Goal: Task Accomplishment & Management: Complete application form

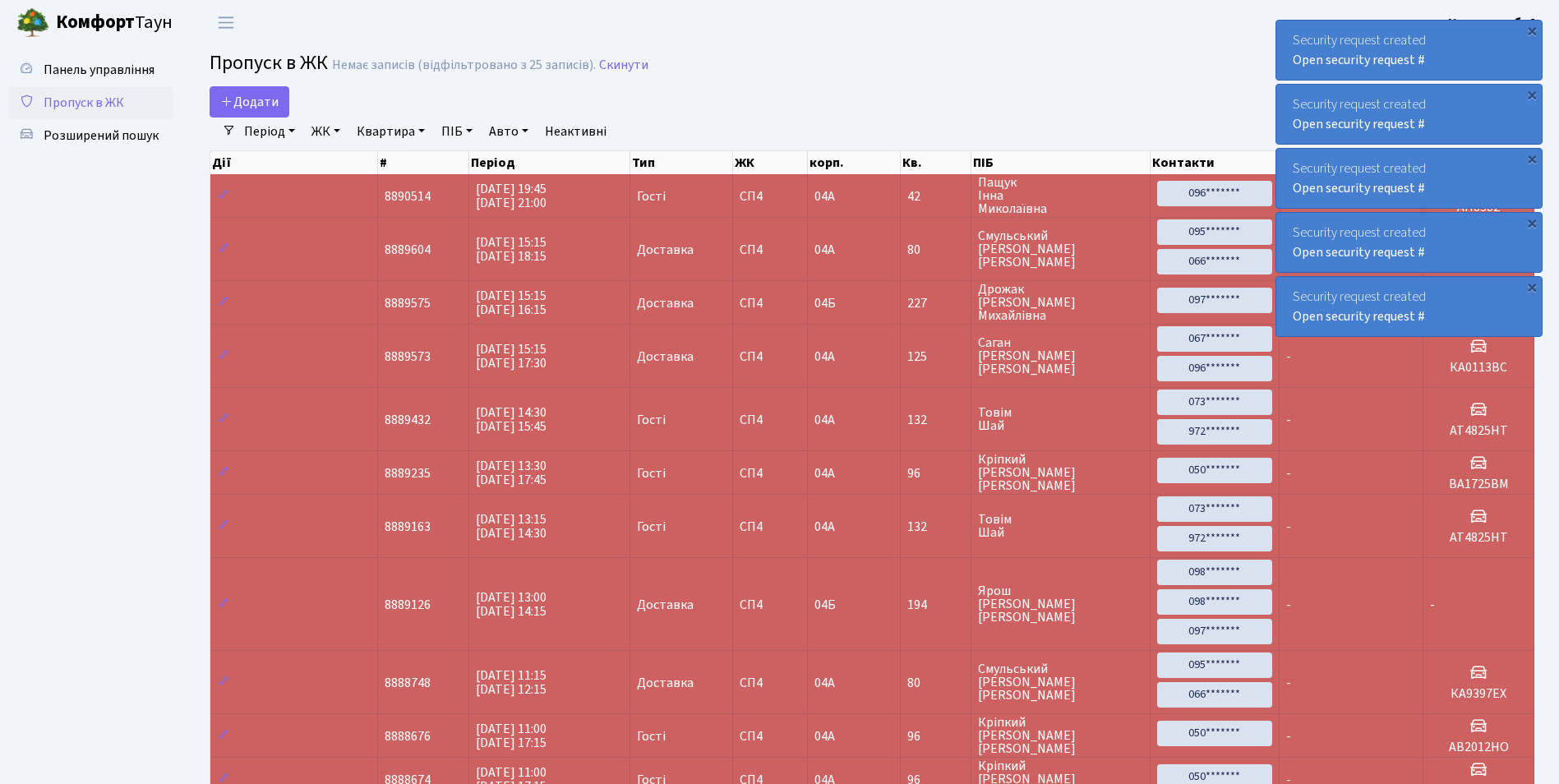
select select "25"
click at [238, 98] on span "Додати" at bounding box center [249, 101] width 58 height 18
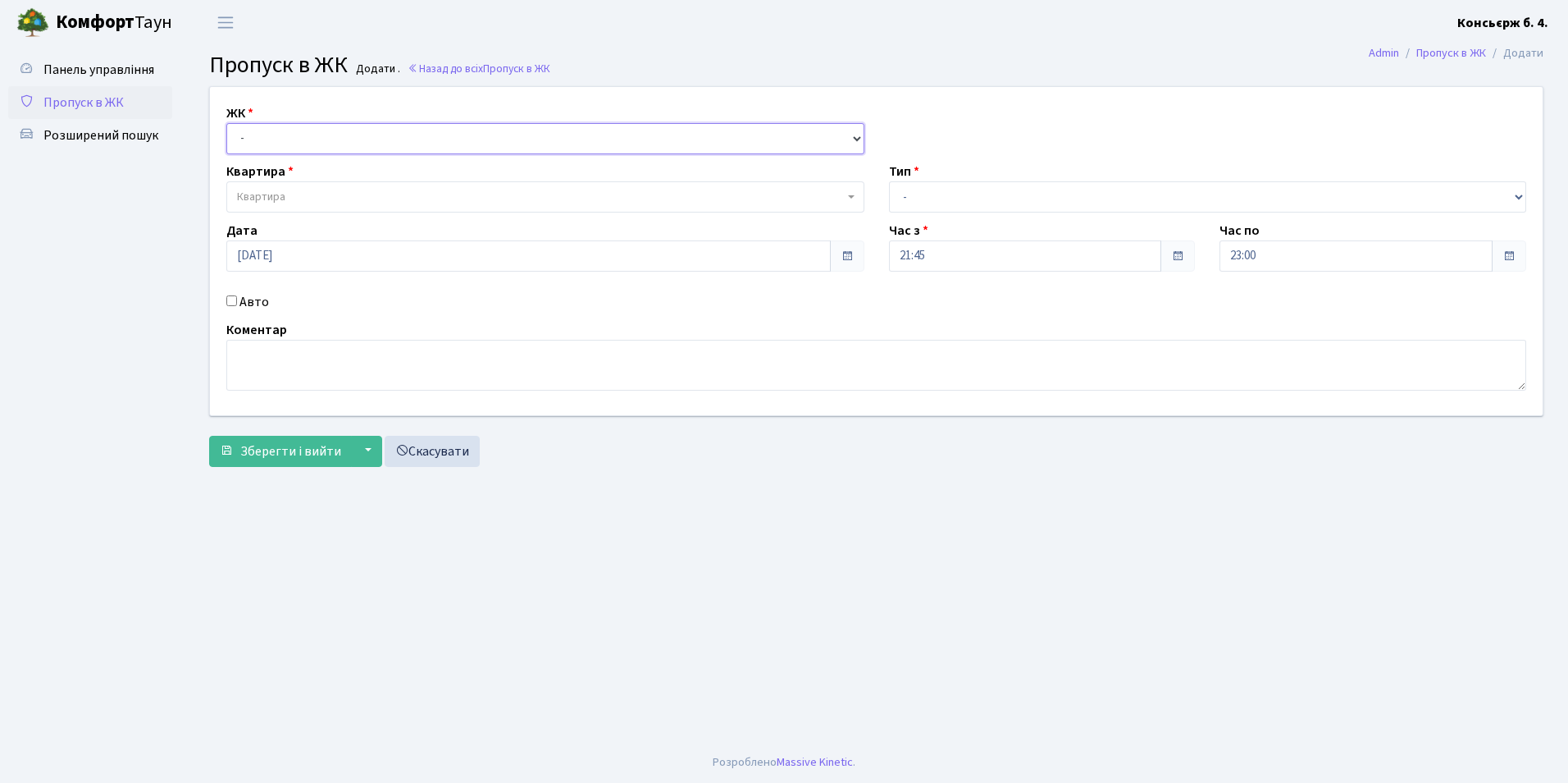
click at [269, 141] on select "- [STREET_ADDRESS]" at bounding box center [545, 138] width 638 height 31
select select "325"
click at [226, 123] on select "- [STREET_ADDRESS]" at bounding box center [545, 138] width 638 height 31
select select
click at [267, 198] on span "Квартира" at bounding box center [261, 197] width 48 height 17
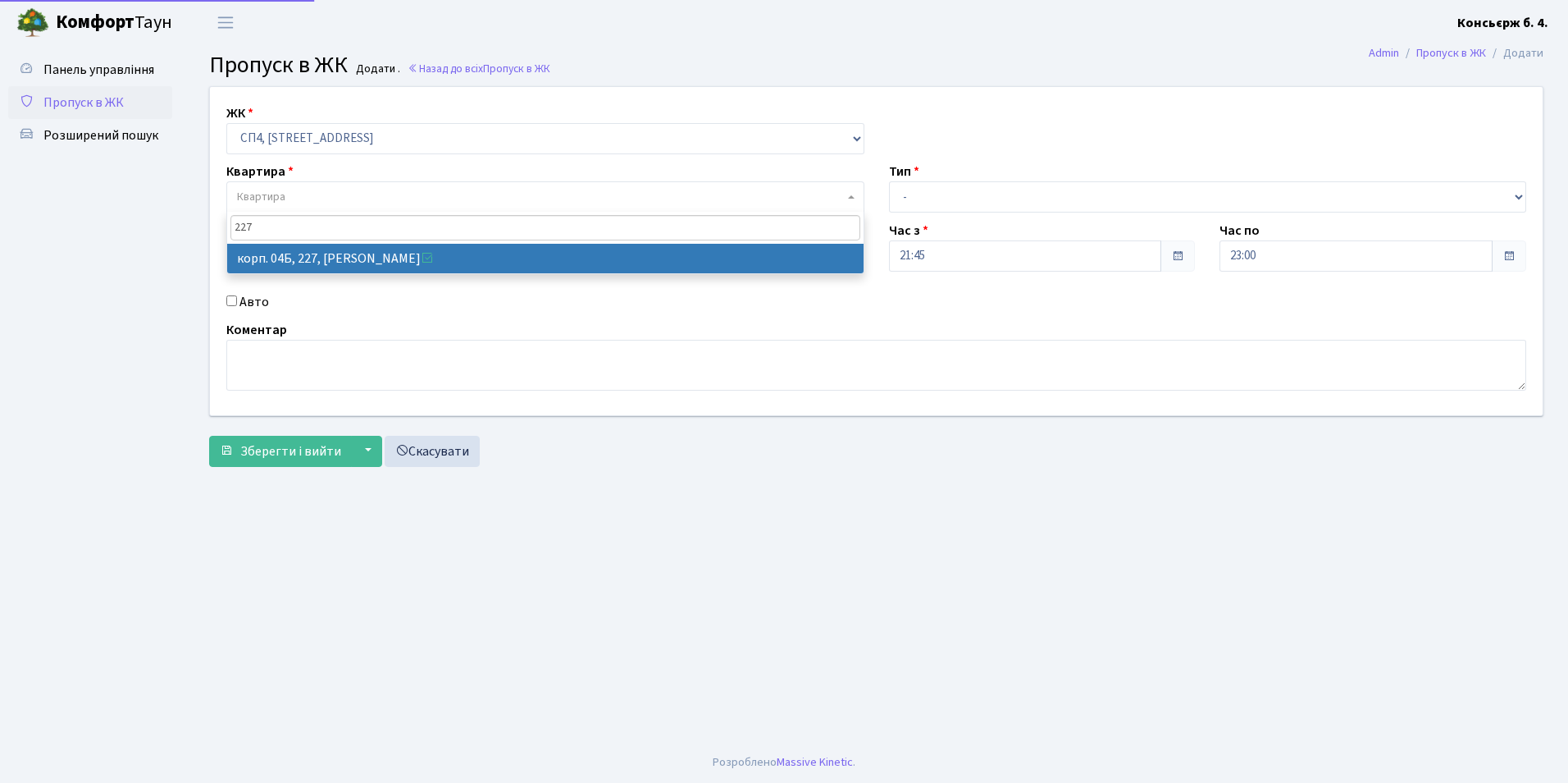
type input "227"
select select "21255"
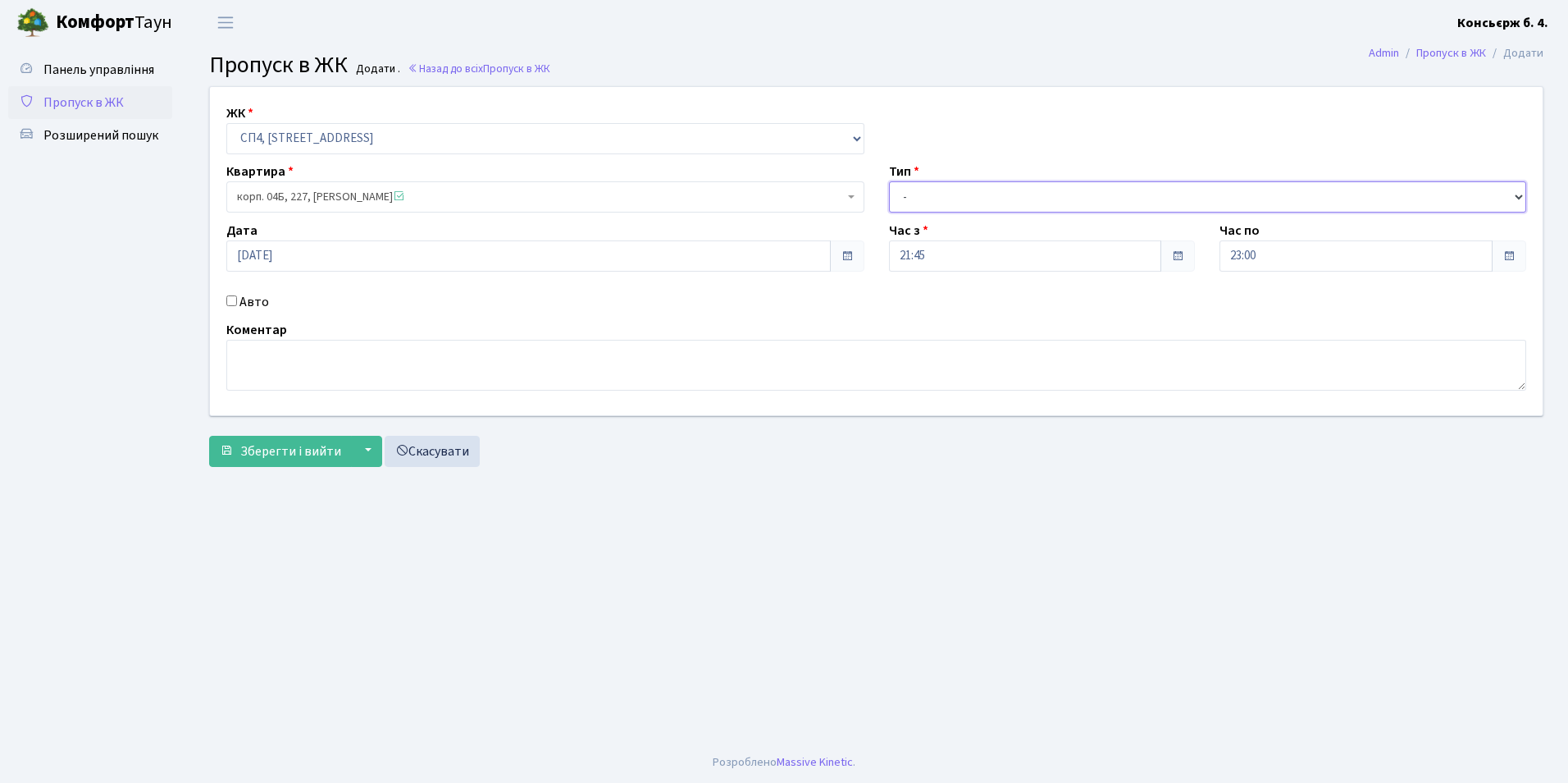
click at [972, 190] on select "- Доставка Таксі Гості Сервіс" at bounding box center [1207, 197] width 638 height 31
select select "1"
click at [889, 182] on select "- Доставка Таксі Гості Сервіс" at bounding box center [1207, 197] width 638 height 31
click at [306, 443] on span "Зберегти і вийти" at bounding box center [291, 450] width 101 height 18
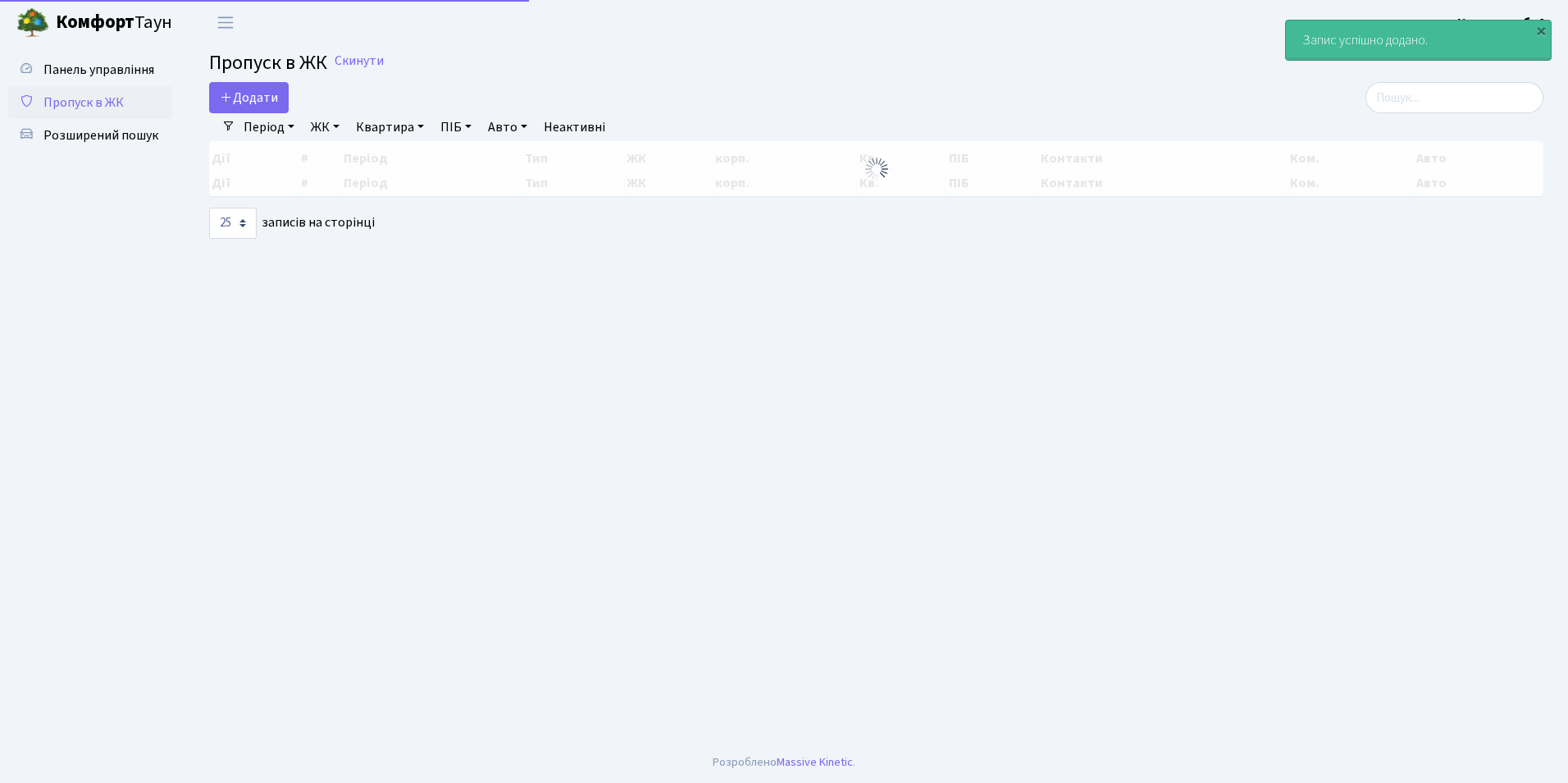
select select "25"
